Goal: Information Seeking & Learning: Find specific page/section

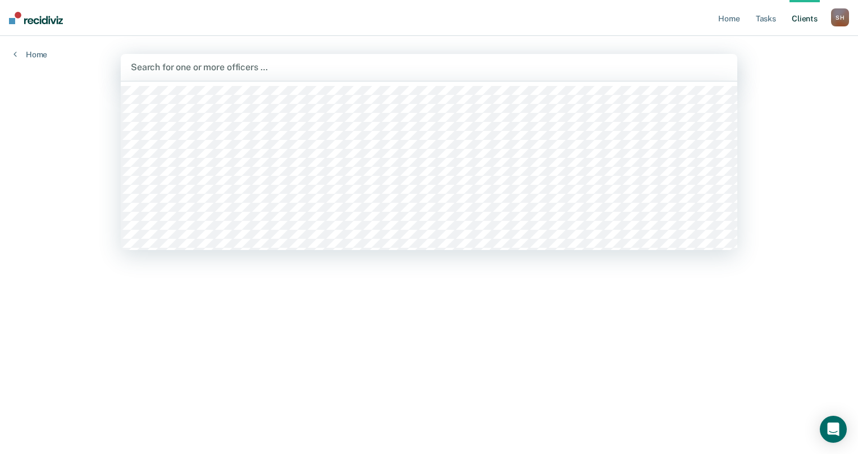
click at [165, 66] on div at bounding box center [429, 67] width 596 height 13
type input "pol"
type input "a"
type input "s"
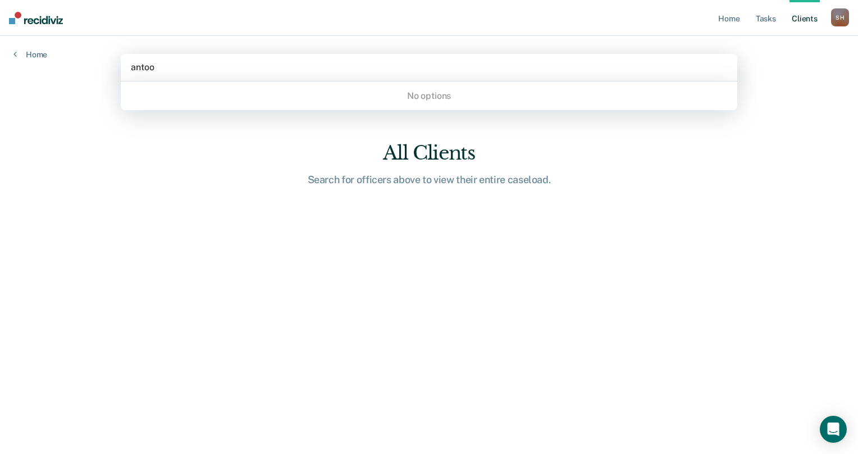
type input "anto"
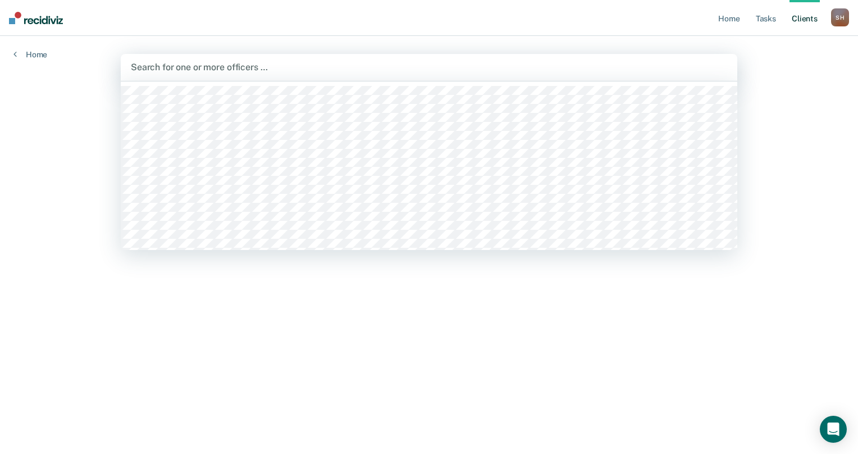
click at [234, 65] on div at bounding box center [429, 67] width 596 height 13
type input "mitc"
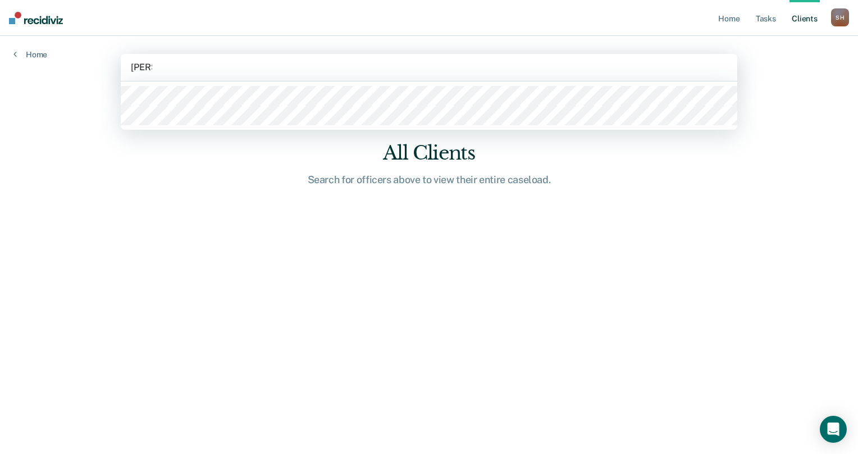
type input "[PERSON_NAME]"
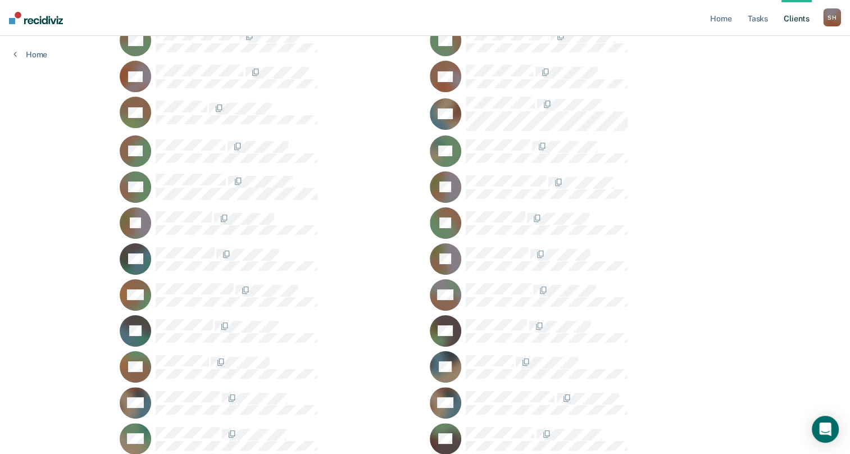
scroll to position [109, 0]
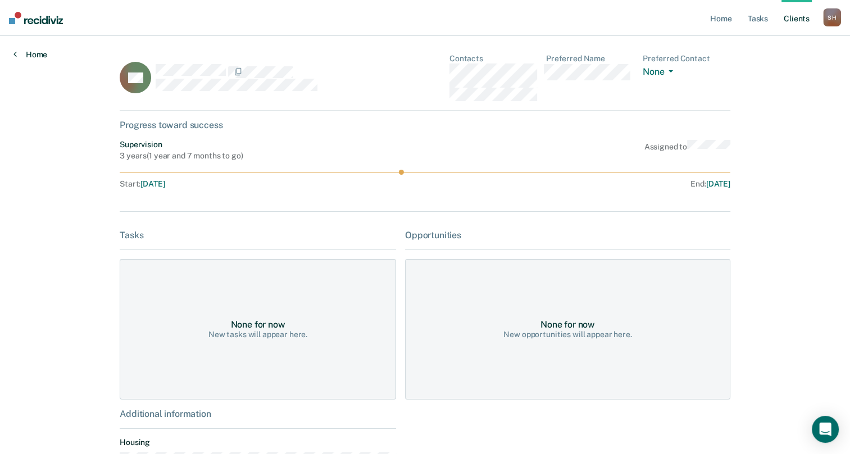
click at [25, 53] on link "Home" at bounding box center [30, 54] width 34 height 10
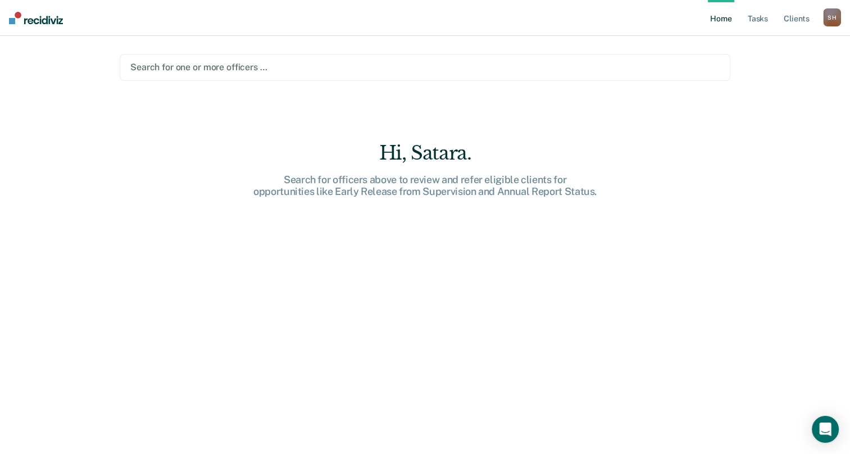
click at [231, 65] on div at bounding box center [424, 67] width 589 height 13
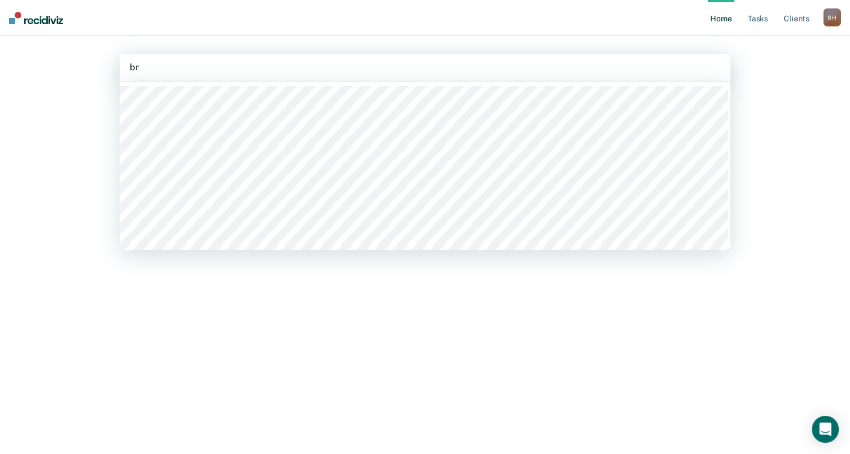
type input "b"
type input "will"
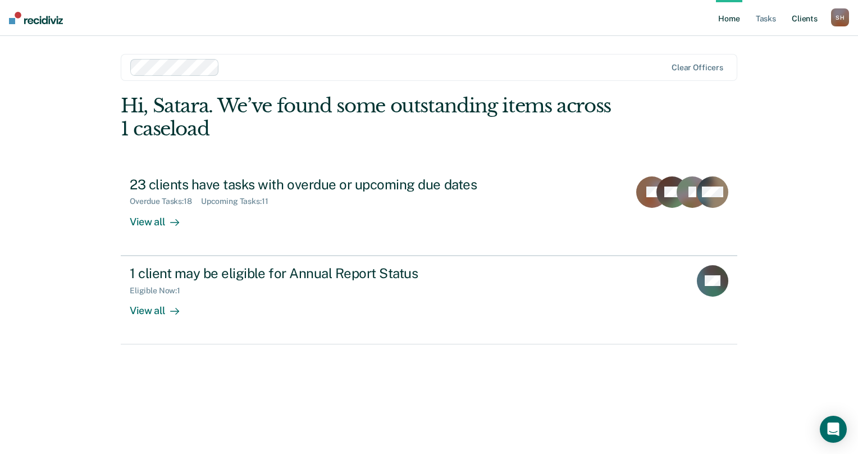
click at [793, 21] on link "Client s" at bounding box center [804, 18] width 30 height 36
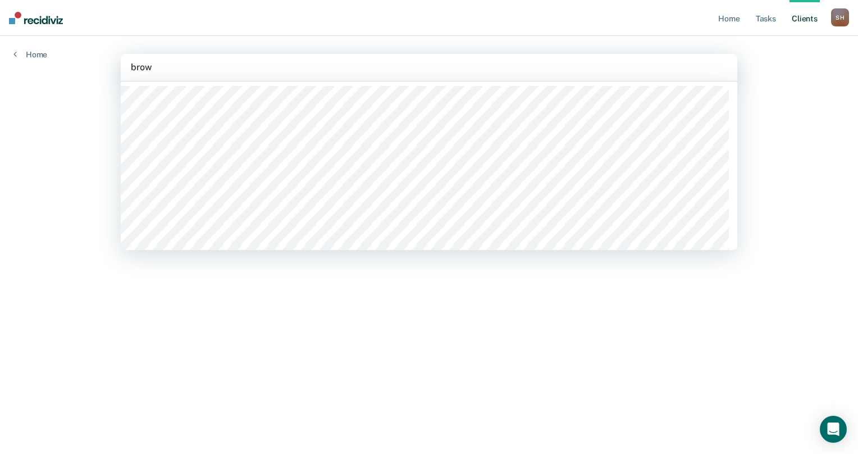
type input "brown"
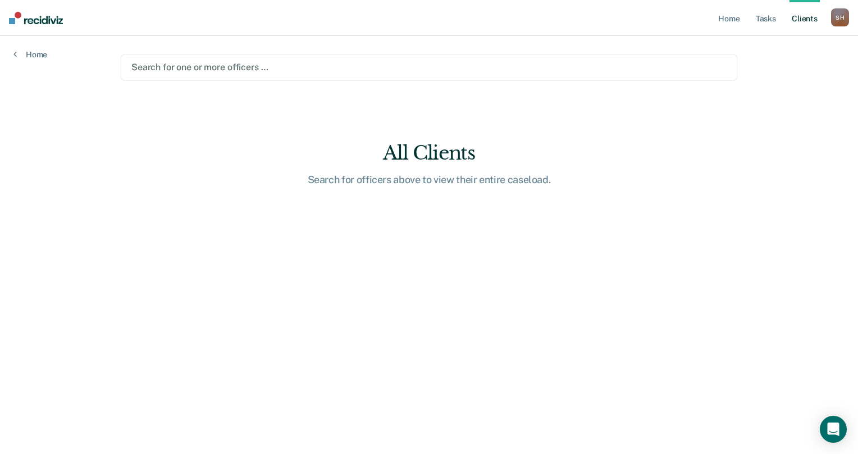
click at [178, 69] on div at bounding box center [428, 67] width 595 height 13
click at [184, 64] on div at bounding box center [428, 67] width 595 height 13
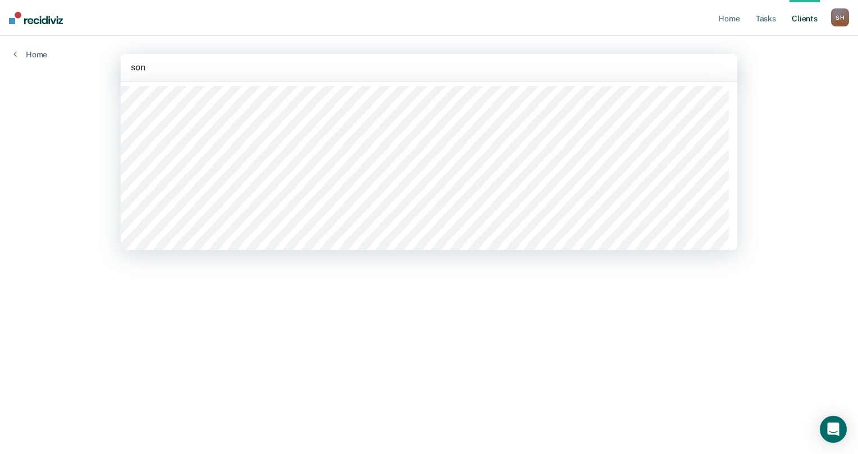
type input "sony"
type input "hark"
type input "shan"
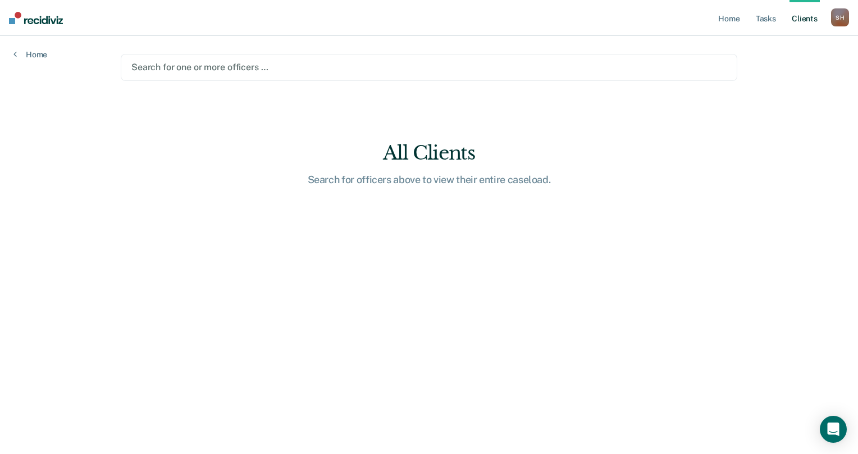
click at [214, 63] on div at bounding box center [428, 67] width 595 height 13
click at [150, 66] on div at bounding box center [428, 67] width 595 height 13
click at [197, 62] on div at bounding box center [428, 67] width 595 height 13
click at [200, 58] on div "Search for one or more officers …" at bounding box center [429, 67] width 616 height 27
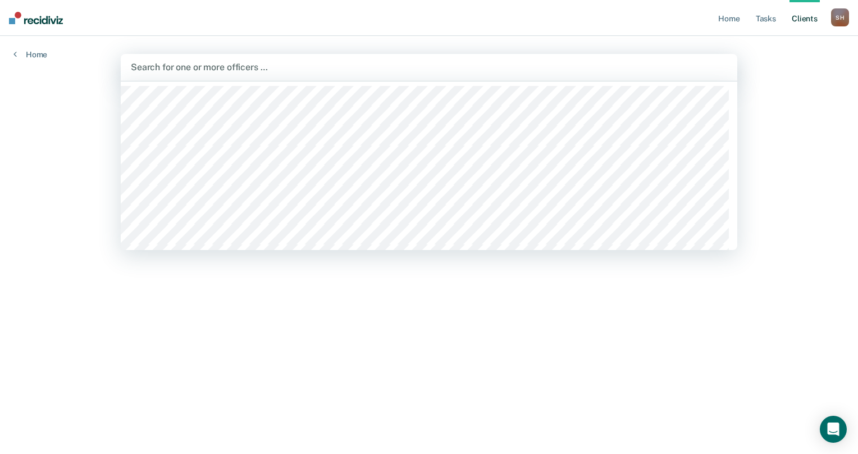
click at [163, 70] on div at bounding box center [429, 67] width 596 height 13
click at [167, 62] on div at bounding box center [429, 67] width 596 height 13
type input "batt"
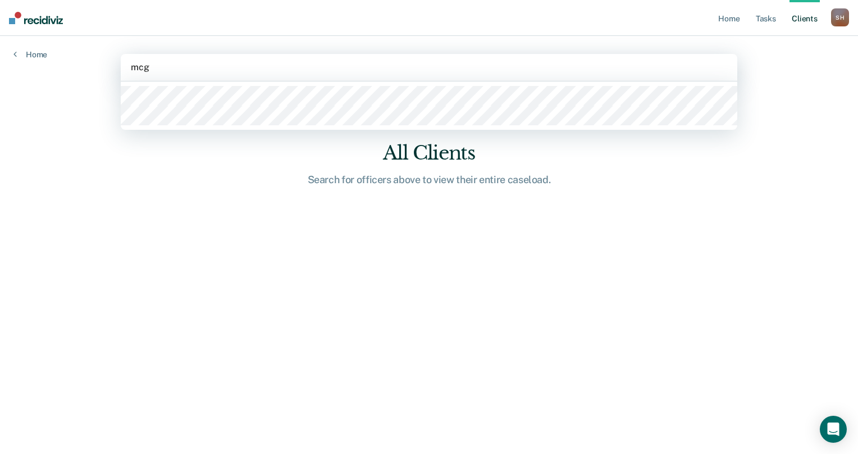
type input "mcgr"
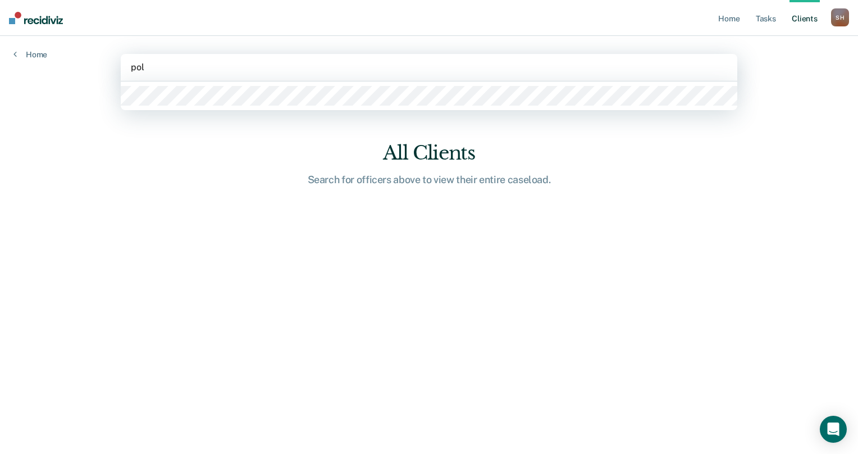
type input "polk"
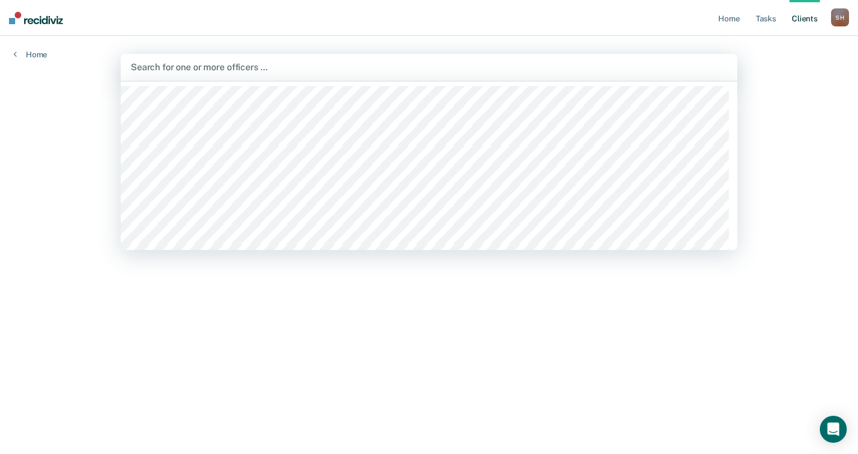
click at [148, 66] on div at bounding box center [429, 67] width 596 height 13
type input "tur"
type input "[PERSON_NAME]"
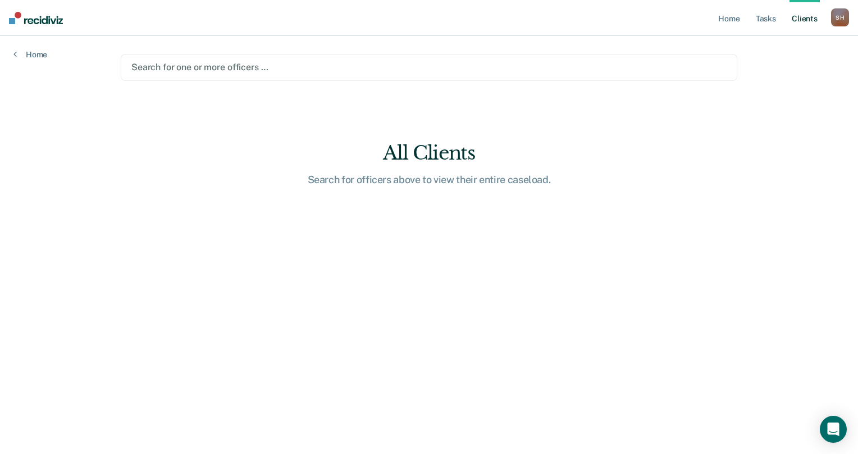
click at [185, 69] on div at bounding box center [428, 67] width 595 height 13
click at [186, 69] on div at bounding box center [428, 67] width 595 height 13
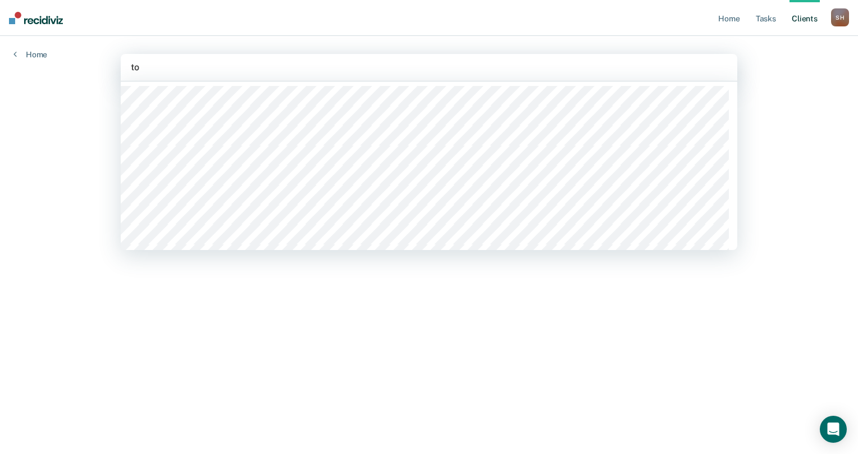
type input "t"
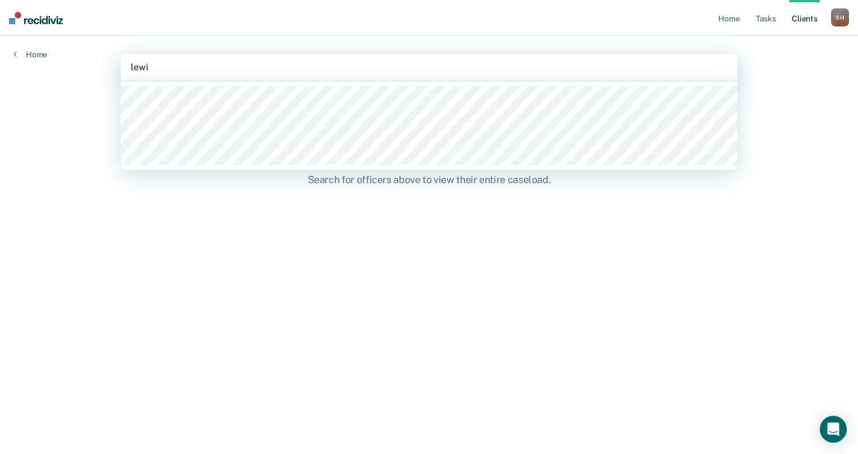
type input "[PERSON_NAME]"
click at [180, 70] on div at bounding box center [429, 67] width 596 height 13
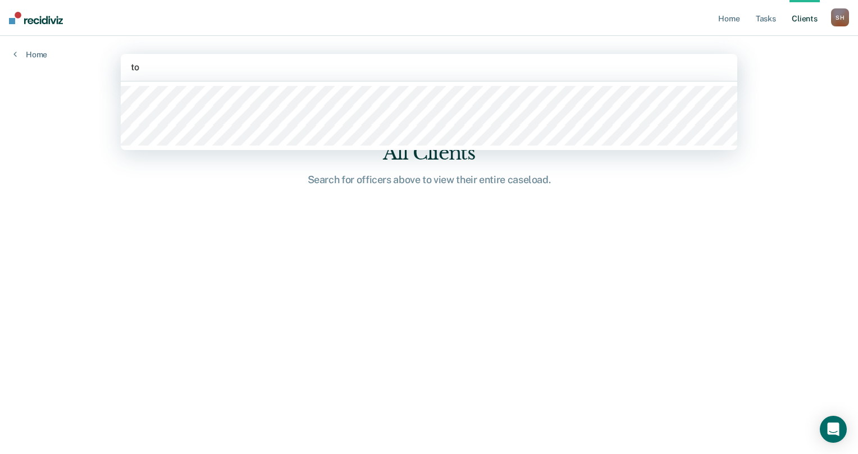
type input "t"
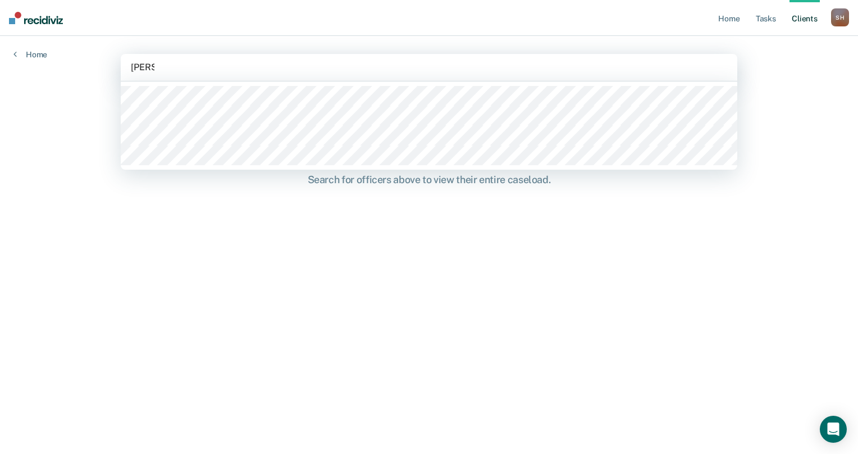
type input "[PERSON_NAME]"
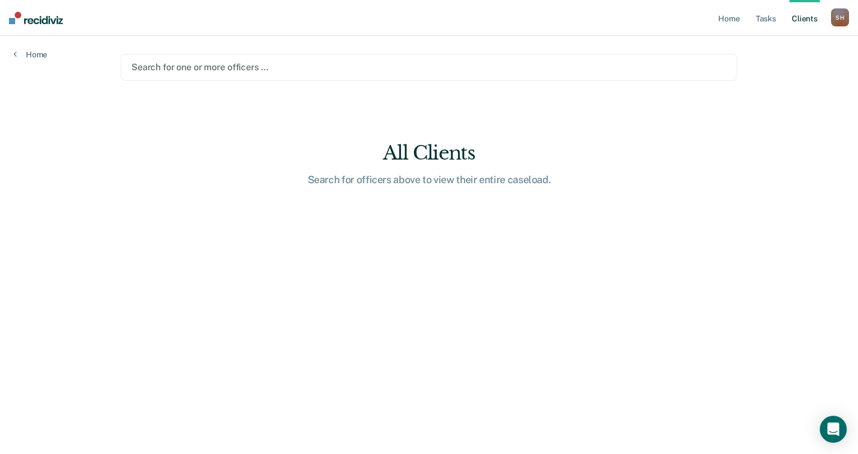
drag, startPoint x: 243, startPoint y: 67, endPoint x: 258, endPoint y: 51, distance: 22.7
click at [243, 67] on div at bounding box center [428, 67] width 595 height 13
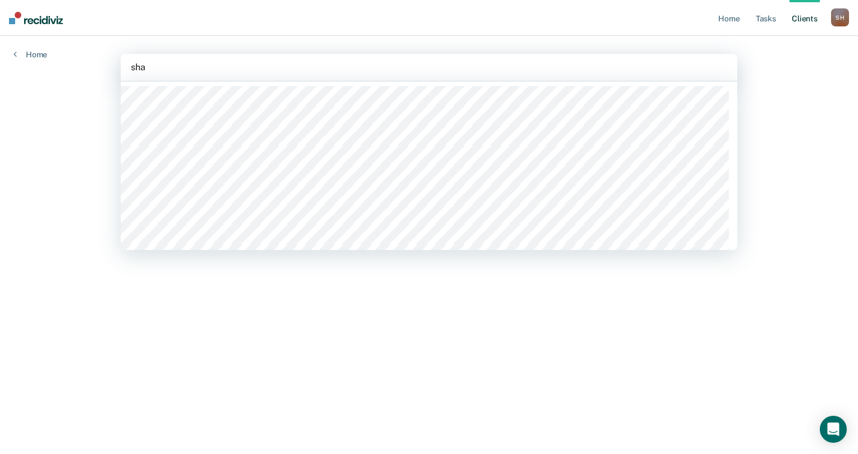
type input "shav"
type input "grac"
click at [238, 54] on div "Search for one or more officers …" at bounding box center [429, 67] width 616 height 27
type input "grah"
type input "dand"
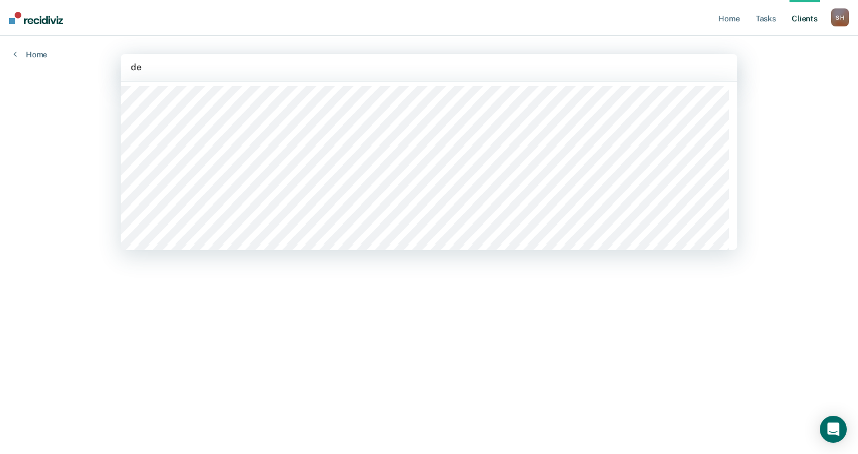
type input "des"
